Goal: Information Seeking & Learning: Find specific fact

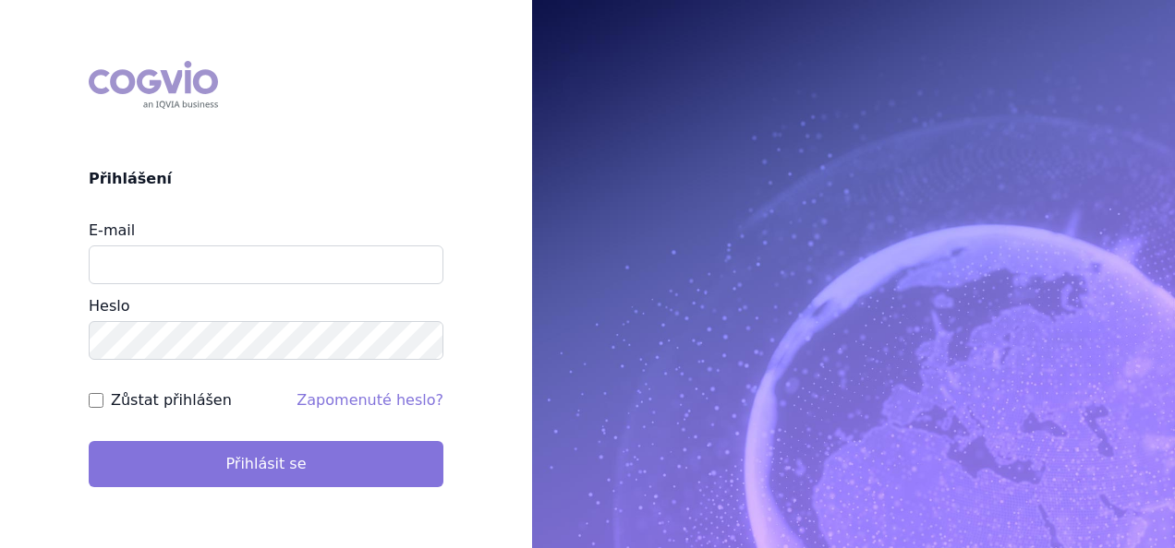
type input "apolena.koklarova@vzp.cz"
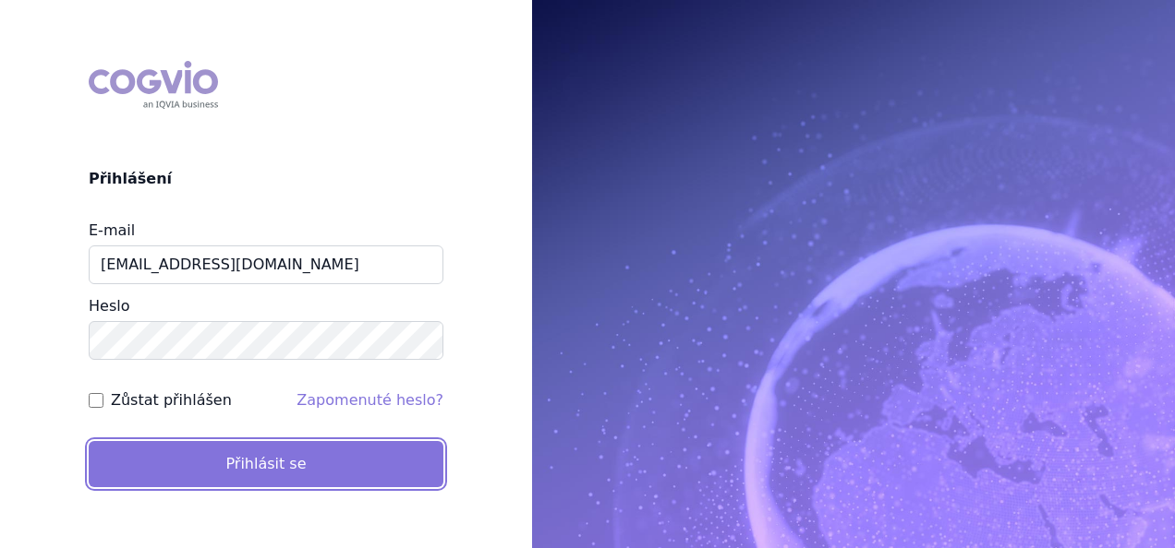
click at [270, 476] on button "Přihlásit se" at bounding box center [266, 464] width 355 height 46
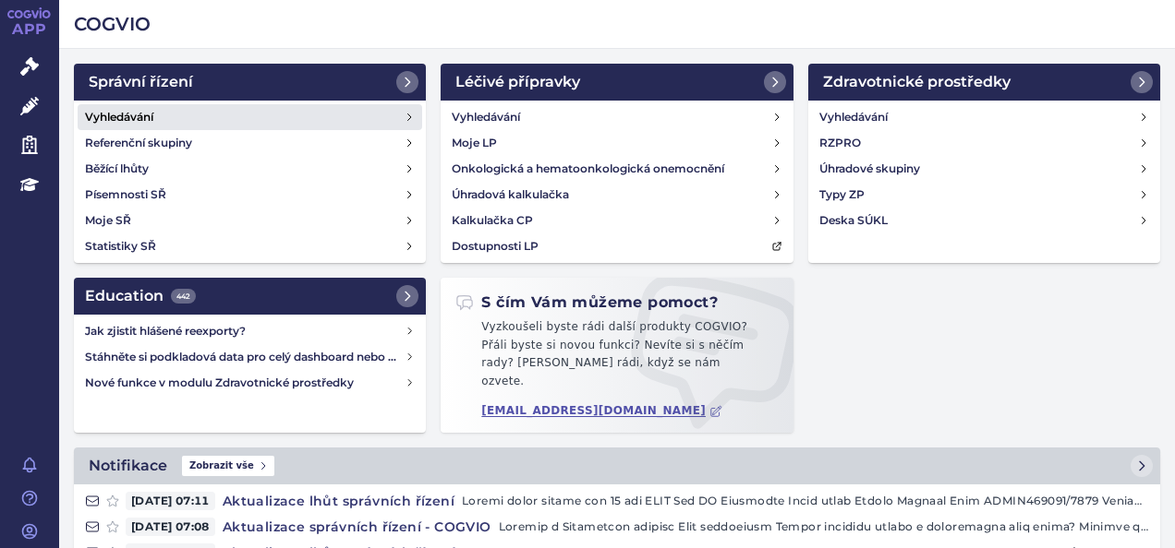
click at [279, 118] on link "Vyhledávání" at bounding box center [250, 117] width 344 height 26
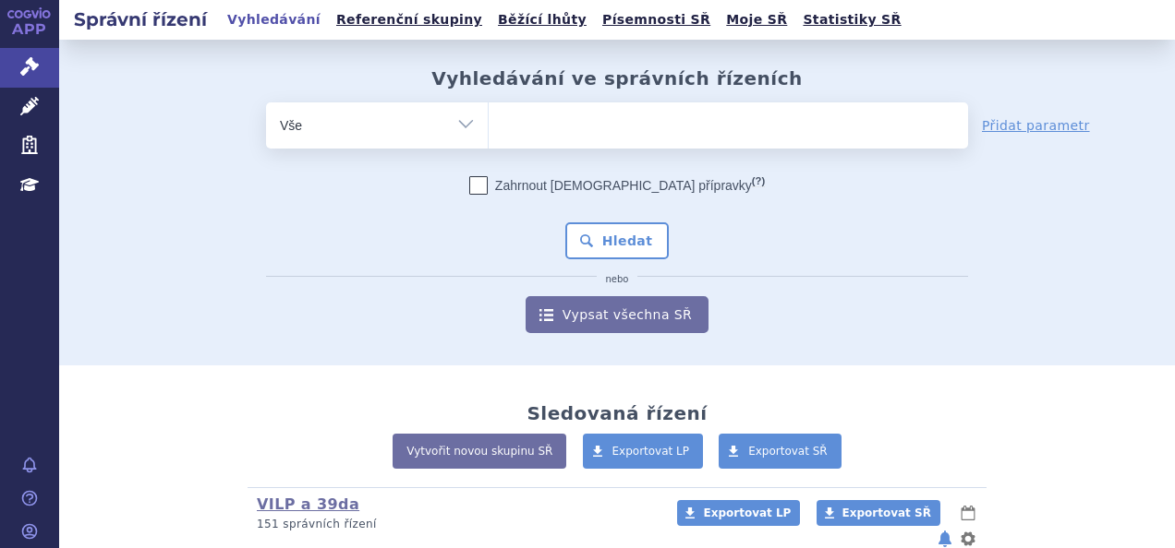
click at [544, 100] on div "Vyhledávání ve správních řízeních odstranit Vše Spisová značka Od" at bounding box center [616, 200] width 1115 height 266
click at [544, 114] on ul at bounding box center [727, 121] width 479 height 39
click at [488, 114] on select at bounding box center [488, 125] width 1 height 46
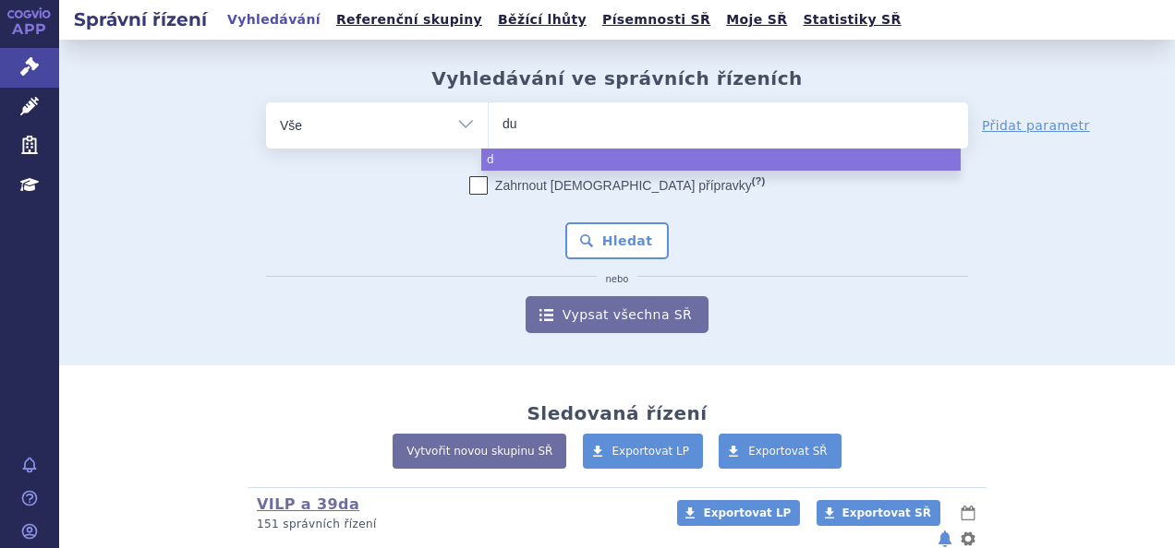
type input "dup"
type input "dupix"
type input "dupixen"
type input "dupixent"
select select "dupixent"
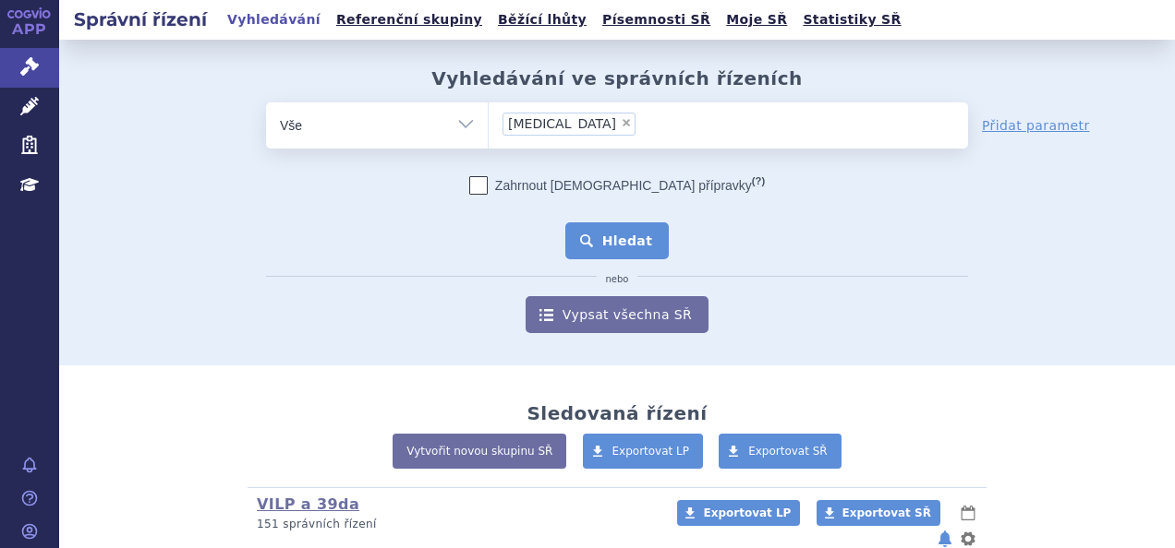
click at [599, 244] on button "Hledat" at bounding box center [617, 241] width 104 height 37
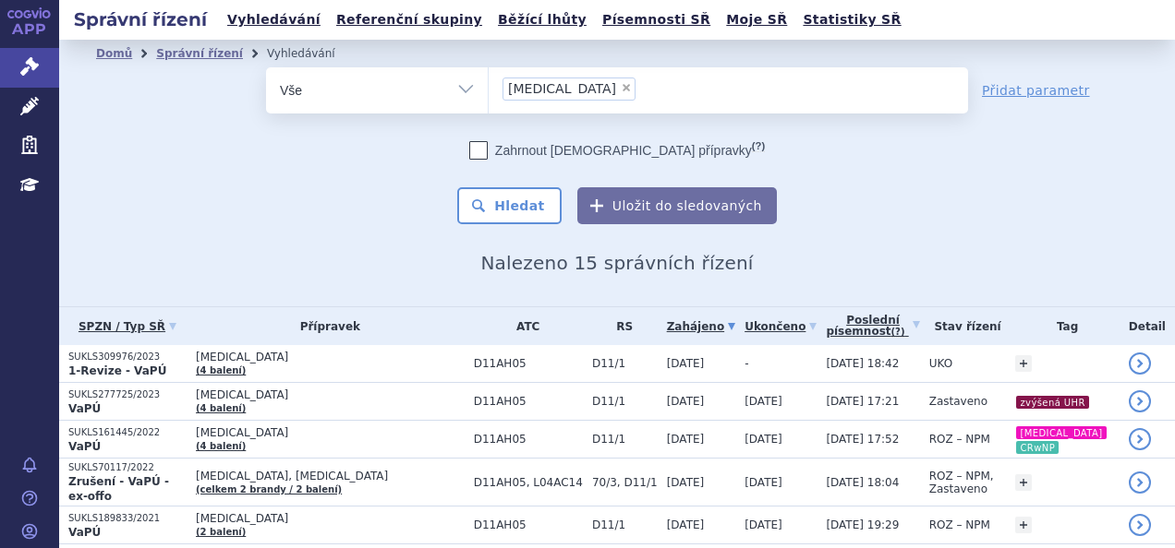
scroll to position [111, 0]
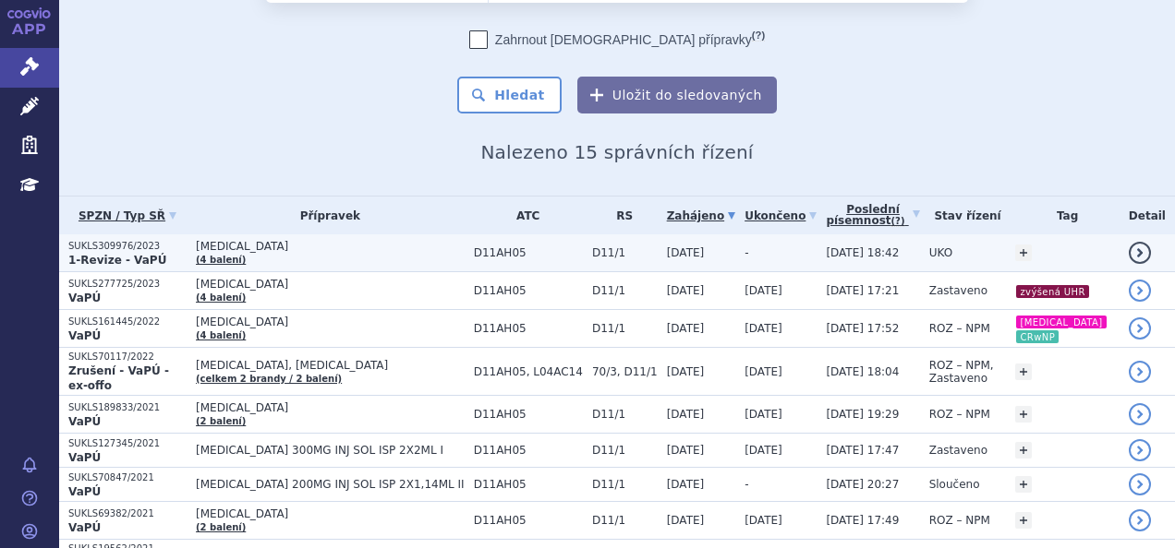
click at [338, 251] on span "[MEDICAL_DATA]" at bounding box center [330, 246] width 269 height 13
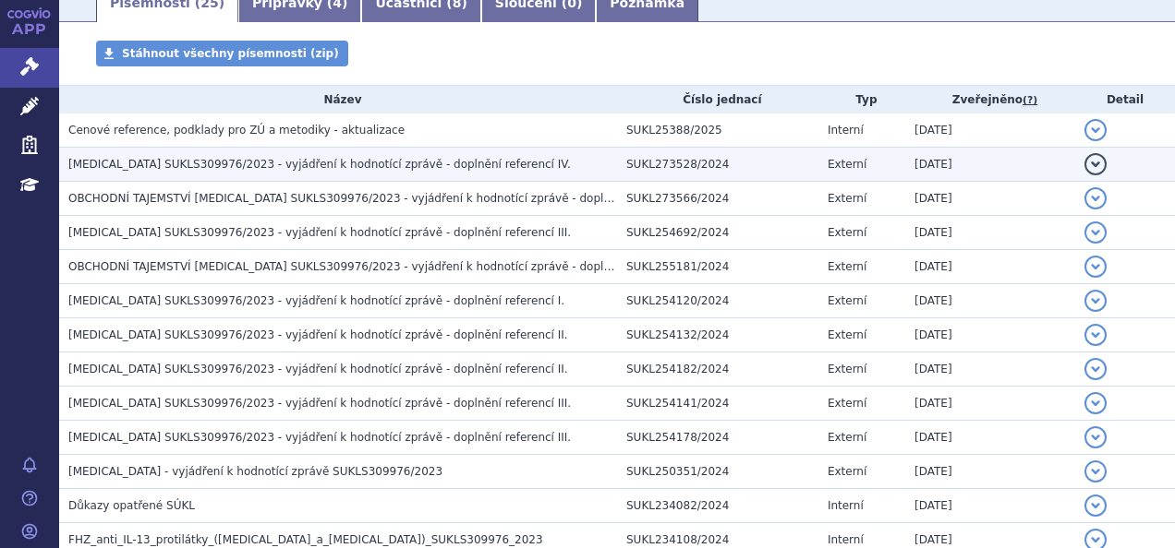
scroll to position [331, 0]
